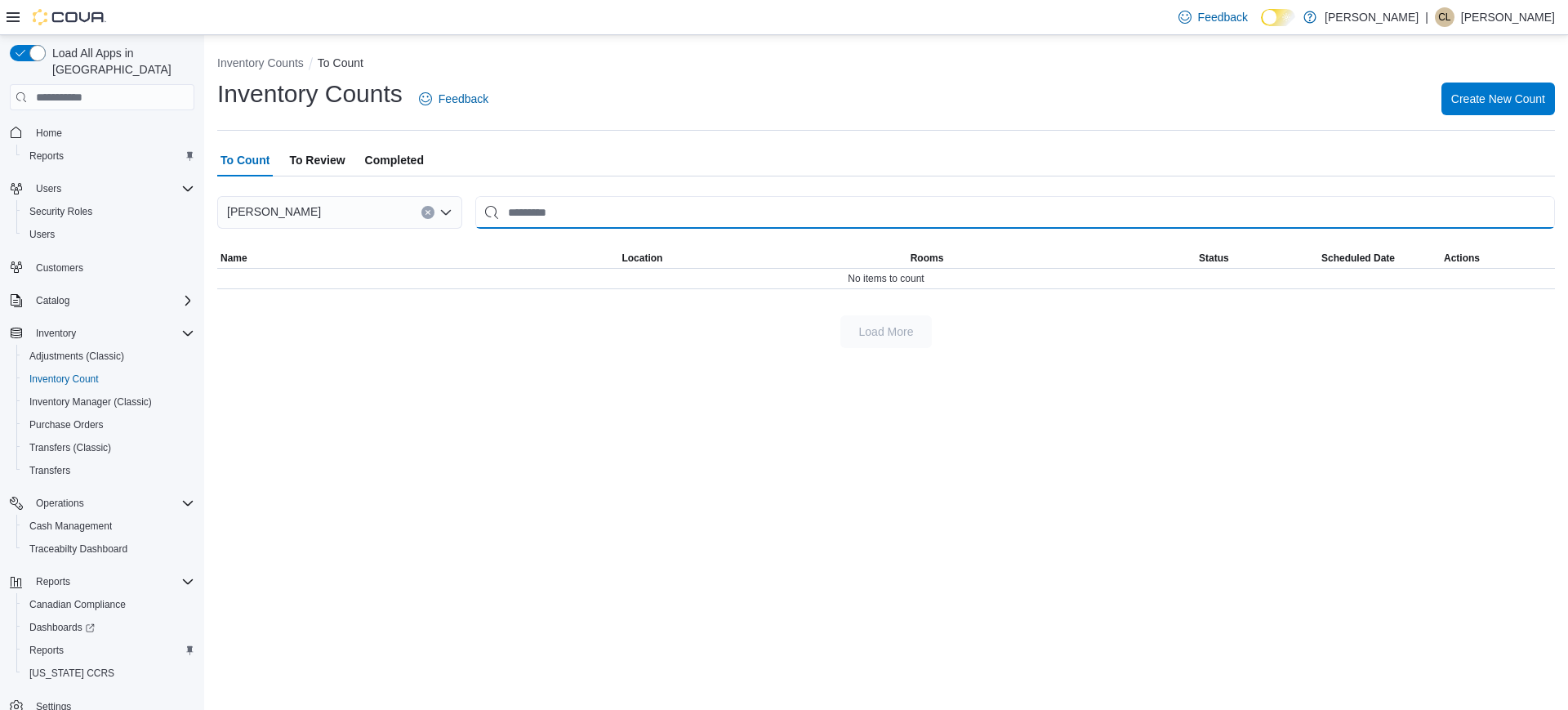
click at [516, 208] on input "This is a search bar. After typing your query, hit enter to filter the results …" at bounding box center [1015, 212] width 1079 height 32
type input "**********"
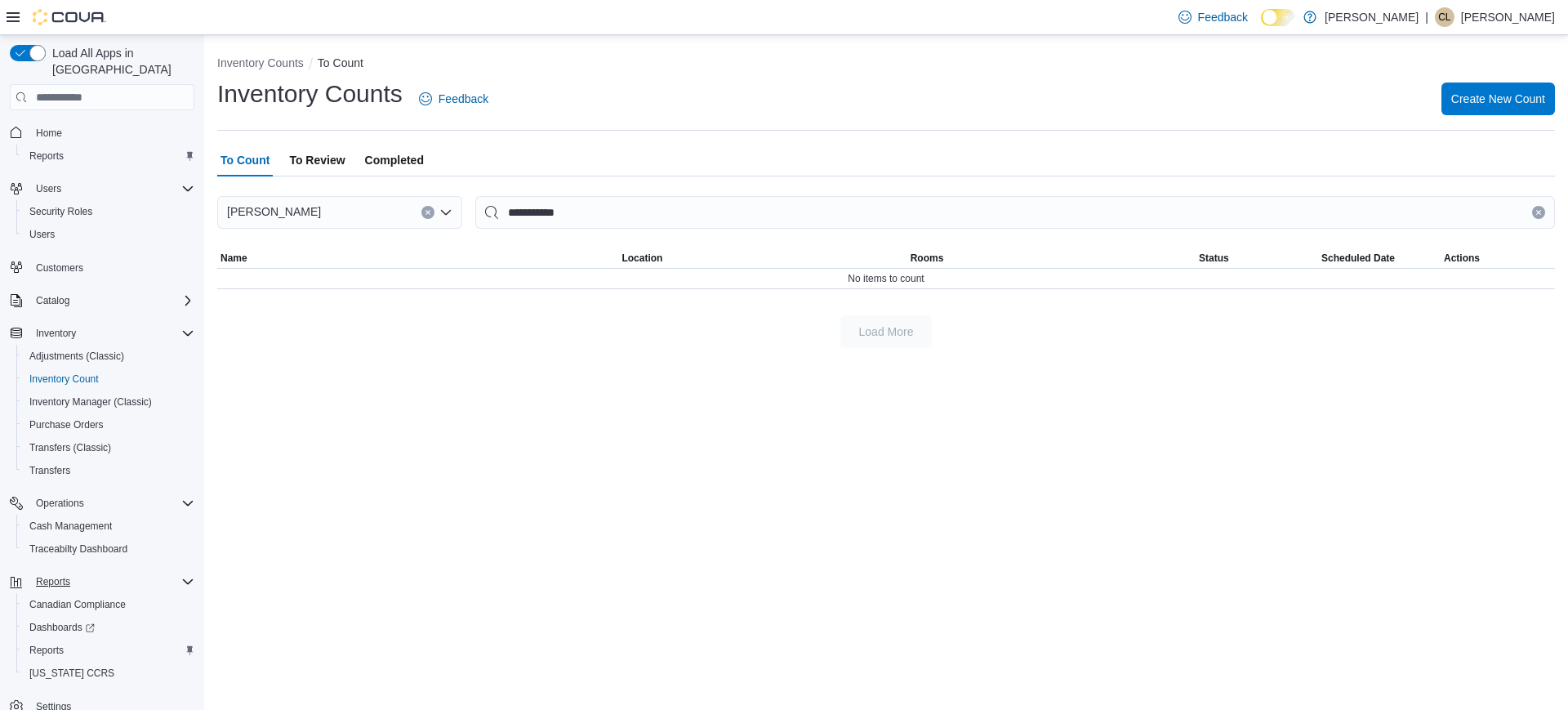
click at [55, 575] on button "Reports" at bounding box center [102, 581] width 197 height 22
click at [57, 575] on span "Reports" at bounding box center [53, 582] width 34 height 13
click at [55, 575] on span "Reports" at bounding box center [53, 582] width 34 height 13
click at [48, 644] on span "Reports" at bounding box center [47, 650] width 34 height 13
